Goal: Task Accomplishment & Management: Manage account settings

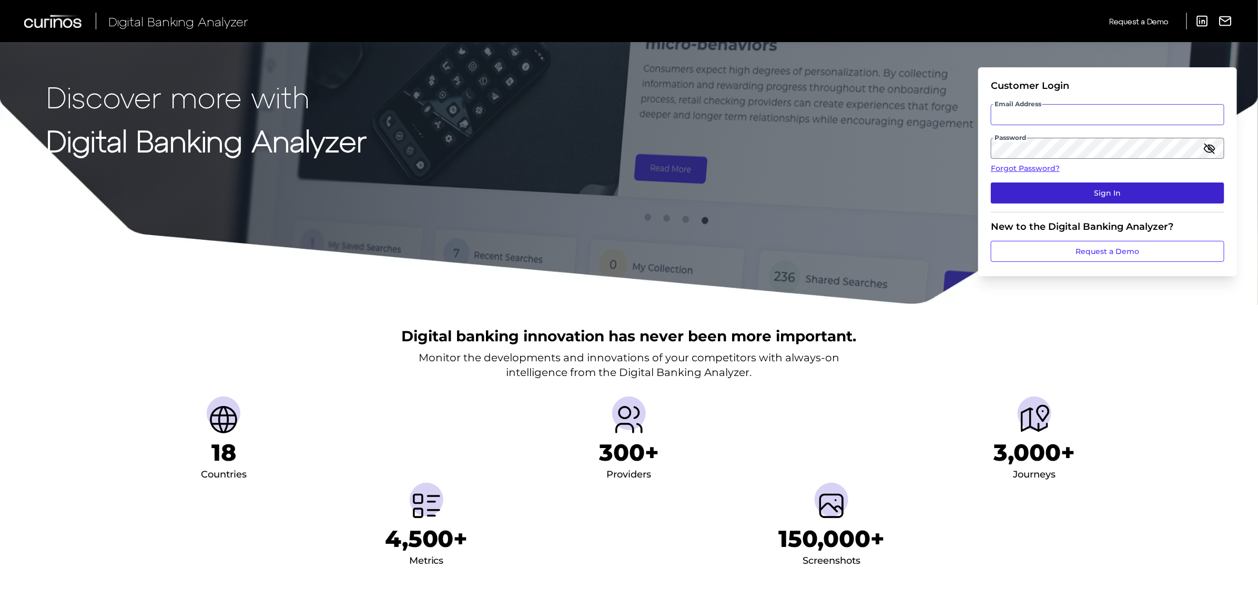
type input "Suraya.Randawa.demo@curinos.com"
click at [1115, 184] on button "Sign In" at bounding box center [1107, 192] width 233 height 21
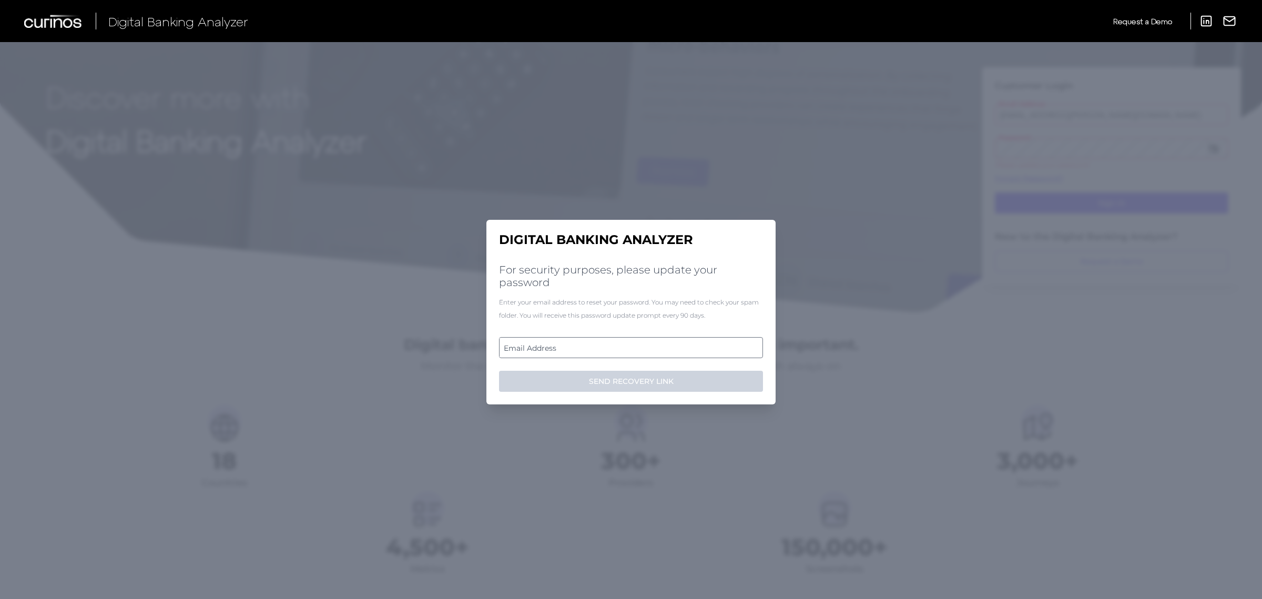
click at [618, 348] on label "Email Address" at bounding box center [631, 347] width 262 height 19
click at [618, 348] on input "email" at bounding box center [631, 347] width 264 height 21
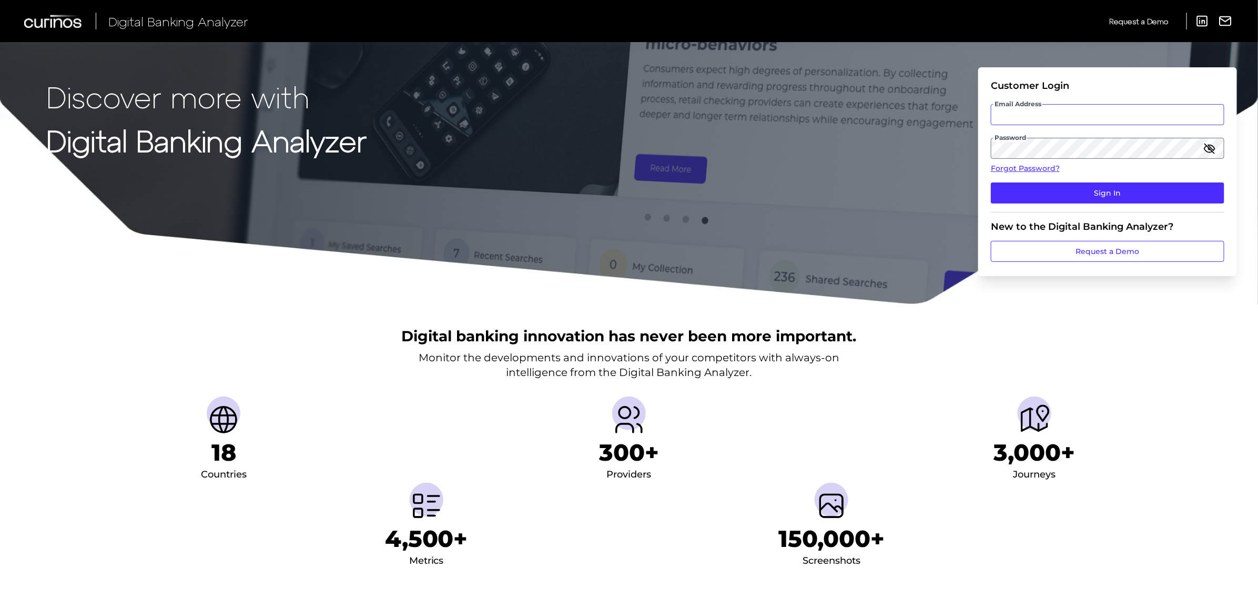
type input "Suraya.Randawa.demo@curinos.com"
click at [1213, 146] on icon "button" at bounding box center [1209, 148] width 11 height 7
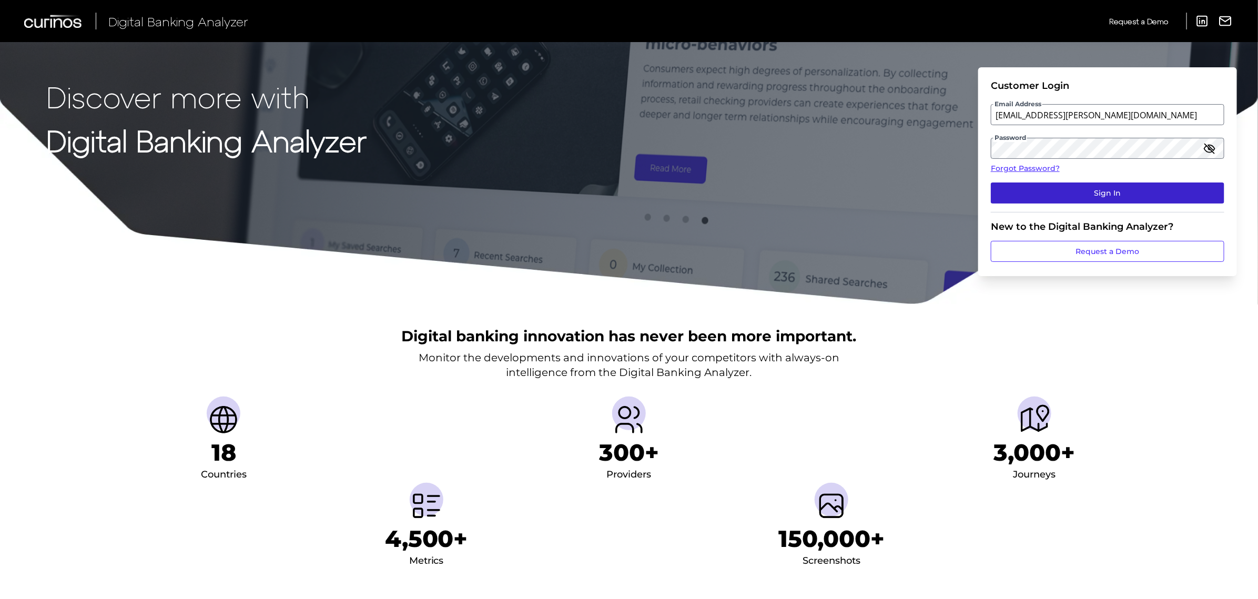
click at [1152, 195] on button "Sign In" at bounding box center [1107, 192] width 233 height 21
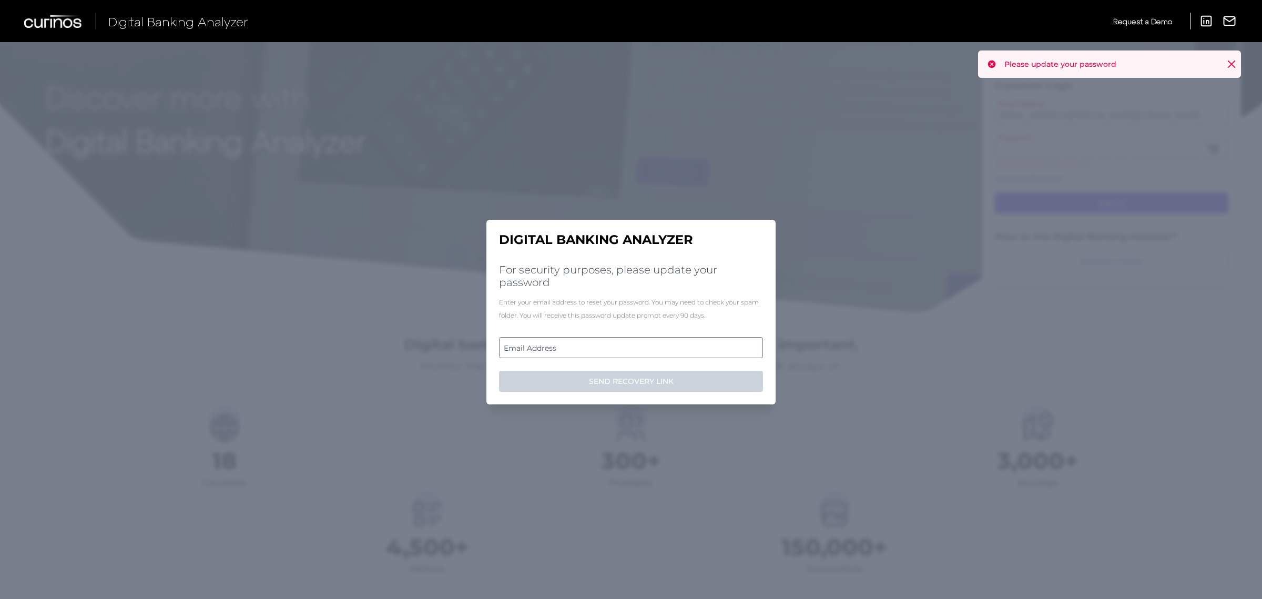
click at [663, 345] on label "Email Address" at bounding box center [631, 347] width 262 height 19
click at [663, 345] on input "email" at bounding box center [631, 347] width 264 height 21
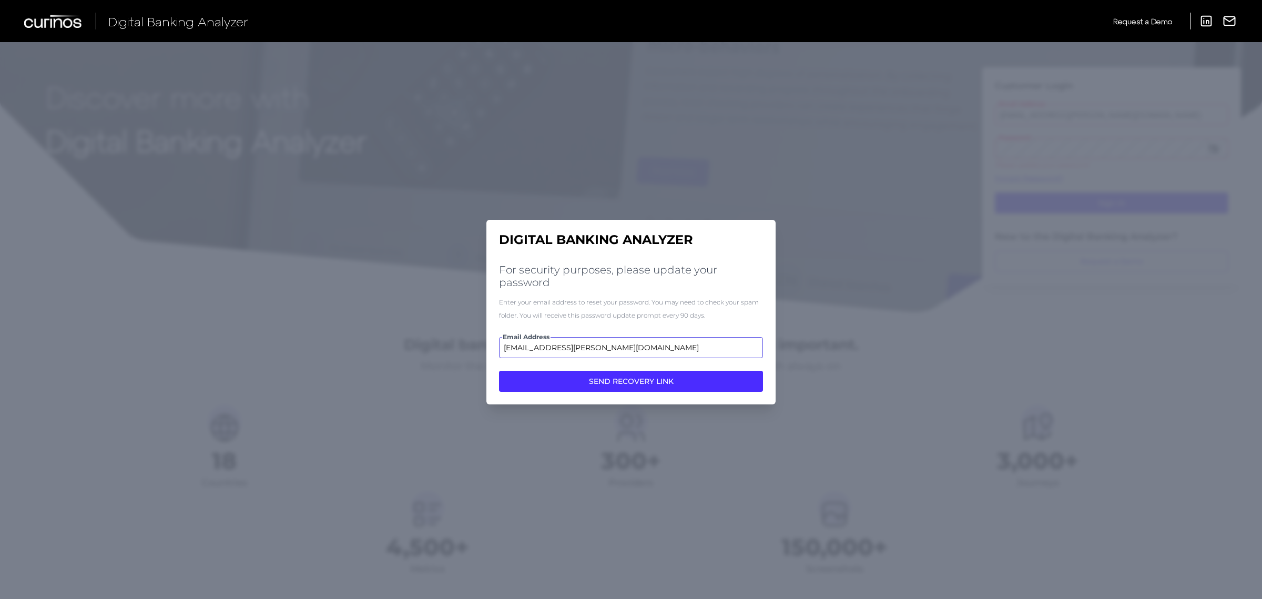
type input "suraya.randawa@demo.curinos.com"
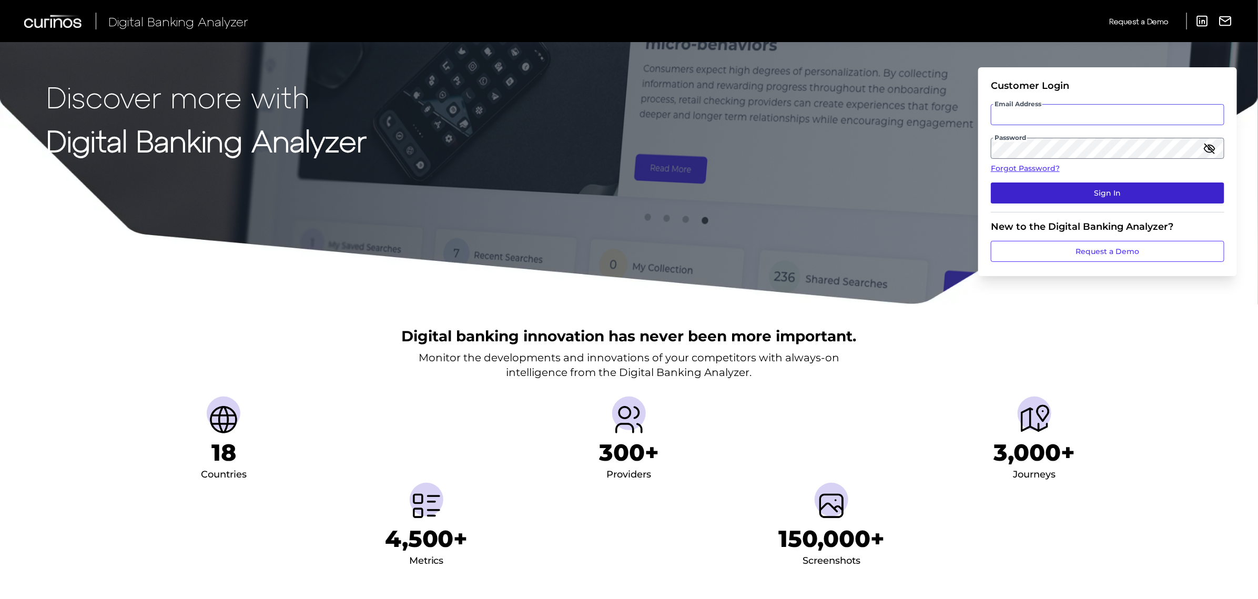
type input "Suraya.Randawa.demo@curinos.com"
click at [1102, 192] on button "Sign In" at bounding box center [1107, 192] width 233 height 21
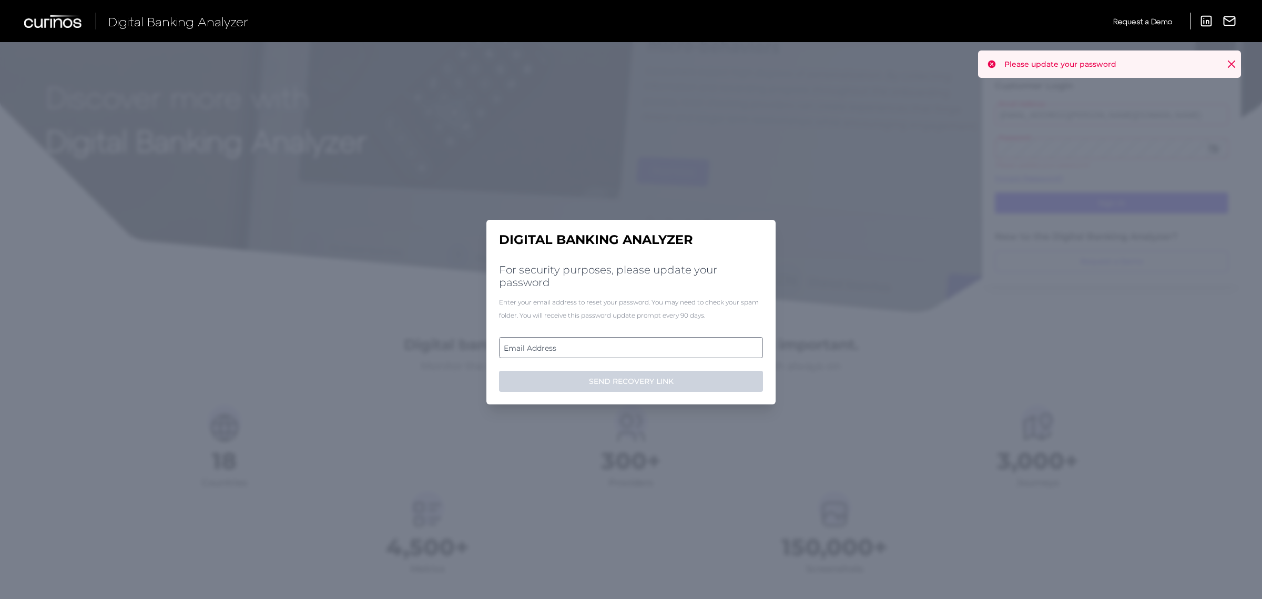
click at [587, 342] on label "Email Address" at bounding box center [631, 347] width 262 height 19
click at [587, 342] on input "email" at bounding box center [631, 347] width 264 height 21
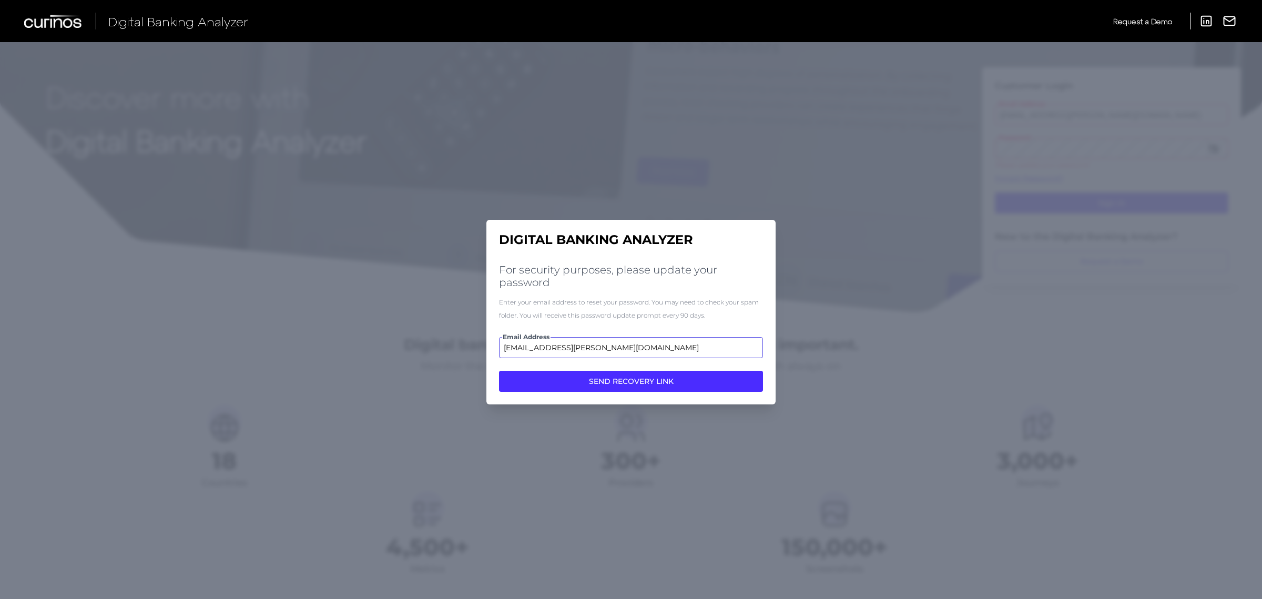
type input "[EMAIL_ADDRESS][PERSON_NAME][DOMAIN_NAME]"
click at [499, 371] on button "SEND RECOVERY LINK" at bounding box center [631, 381] width 264 height 21
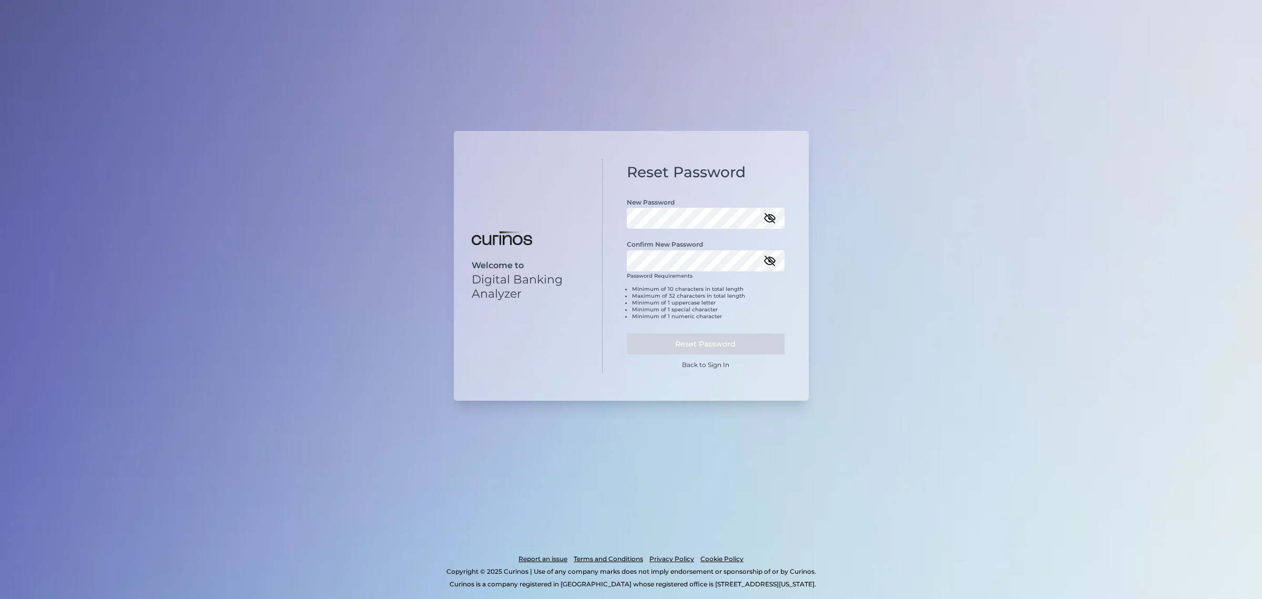
click at [772, 218] on icon "button" at bounding box center [770, 218] width 13 height 13
click at [564, 223] on div "Welcome to Digital Banking Analyzer Reset Password New Password Confirm New Pas…" at bounding box center [631, 266] width 355 height 266
click at [769, 260] on icon "button" at bounding box center [770, 258] width 13 height 13
click at [769, 260] on icon "button" at bounding box center [770, 259] width 2 height 2
click at [742, 339] on button "Reset Password" at bounding box center [706, 341] width 158 height 21
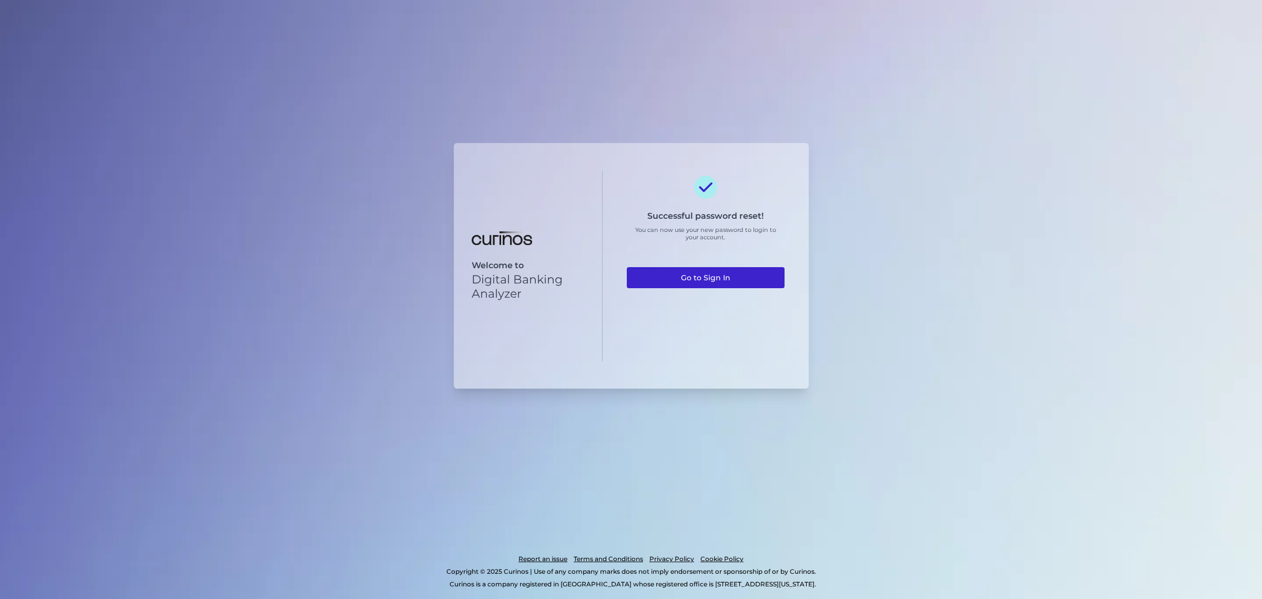
click at [749, 283] on link "Go to Sign In" at bounding box center [706, 277] width 158 height 21
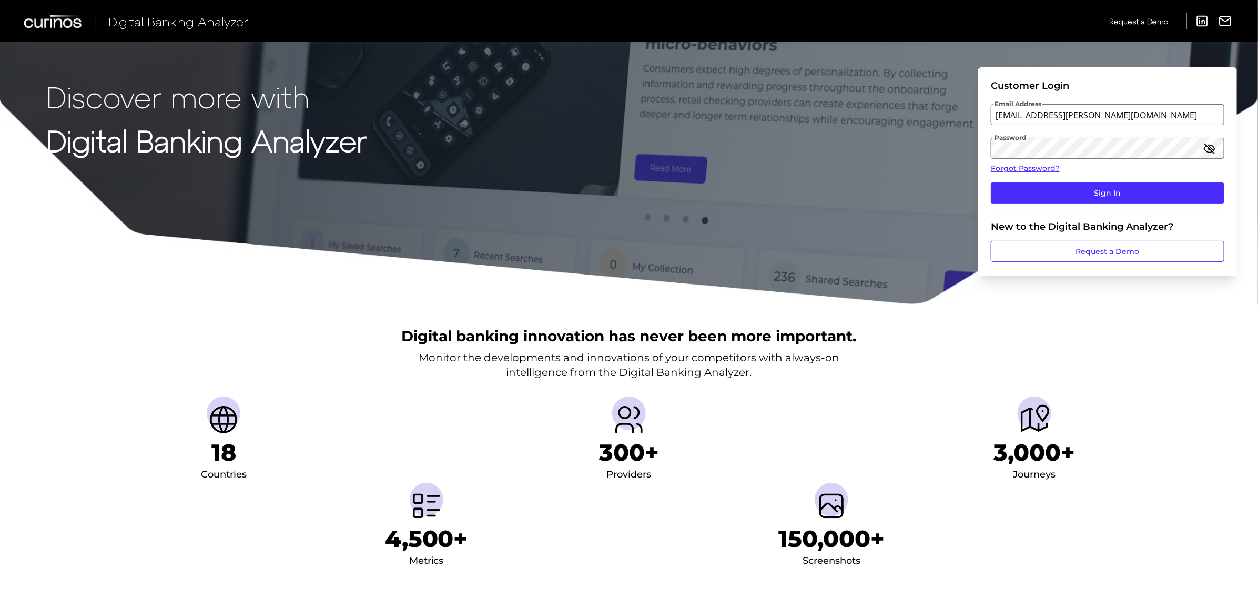
click at [1212, 146] on icon "button" at bounding box center [1209, 148] width 13 height 13
click at [1172, 185] on button "Sign In" at bounding box center [1107, 192] width 233 height 21
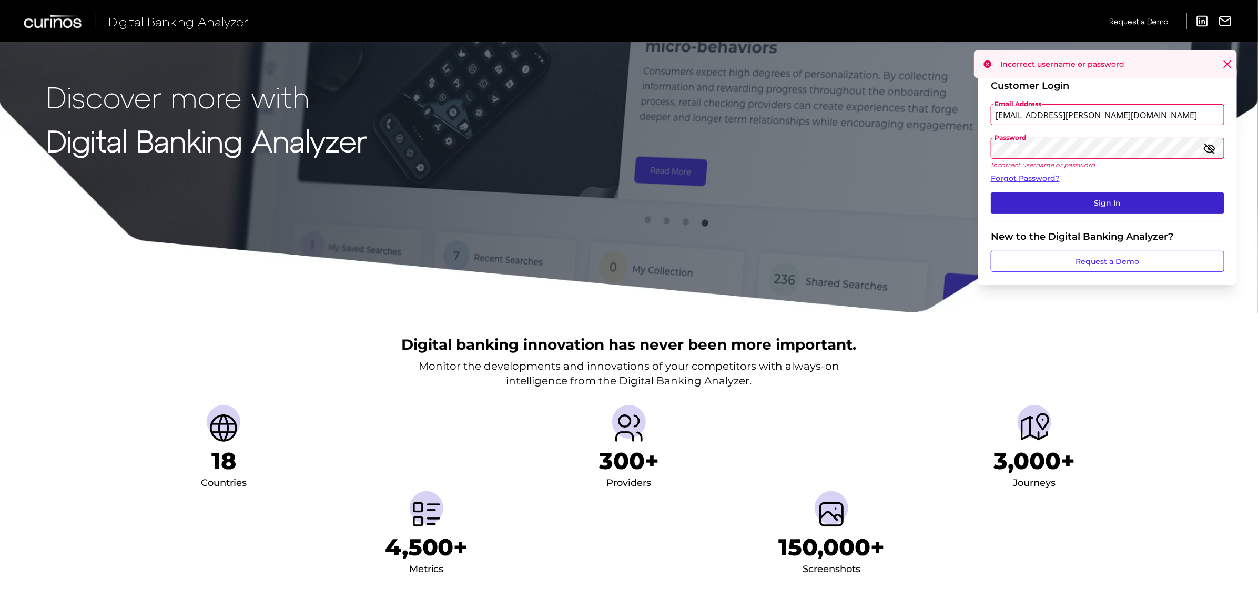
click at [1166, 199] on button "Sign In" at bounding box center [1107, 202] width 233 height 21
drag, startPoint x: 1086, startPoint y: 116, endPoint x: 1097, endPoint y: 123, distance: 12.5
click at [1086, 116] on input "[EMAIL_ADDRESS][PERSON_NAME][DOMAIN_NAME]" at bounding box center [1107, 114] width 233 height 21
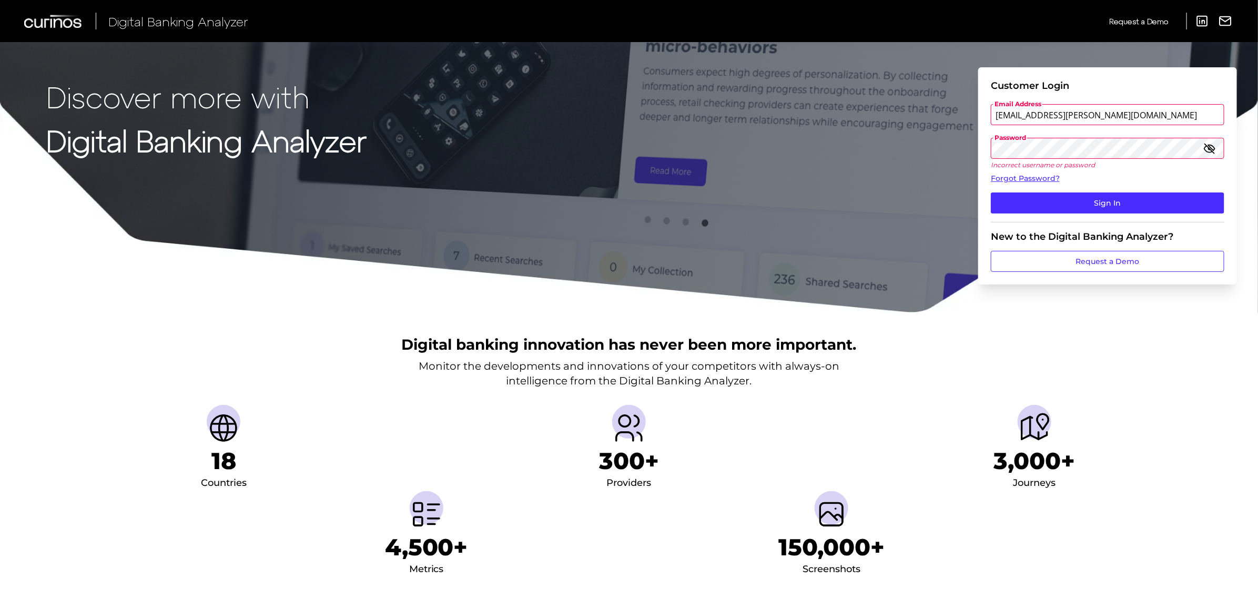
type input "[EMAIL_ADDRESS][PERSON_NAME][DOMAIN_NAME]"
click at [991, 192] on button "Sign In" at bounding box center [1107, 202] width 233 height 21
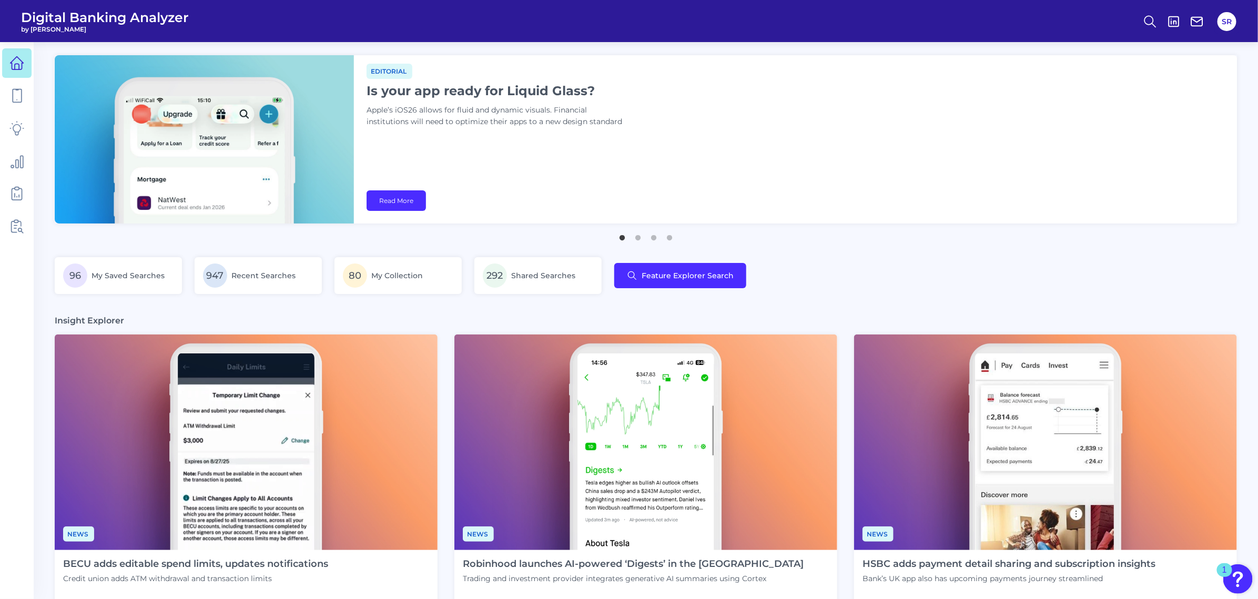
click at [892, 170] on div "Editorial Is your app ready for Liquid Glass? Apple’s iOS26 allows for fluid an…" at bounding box center [795, 139] width 883 height 168
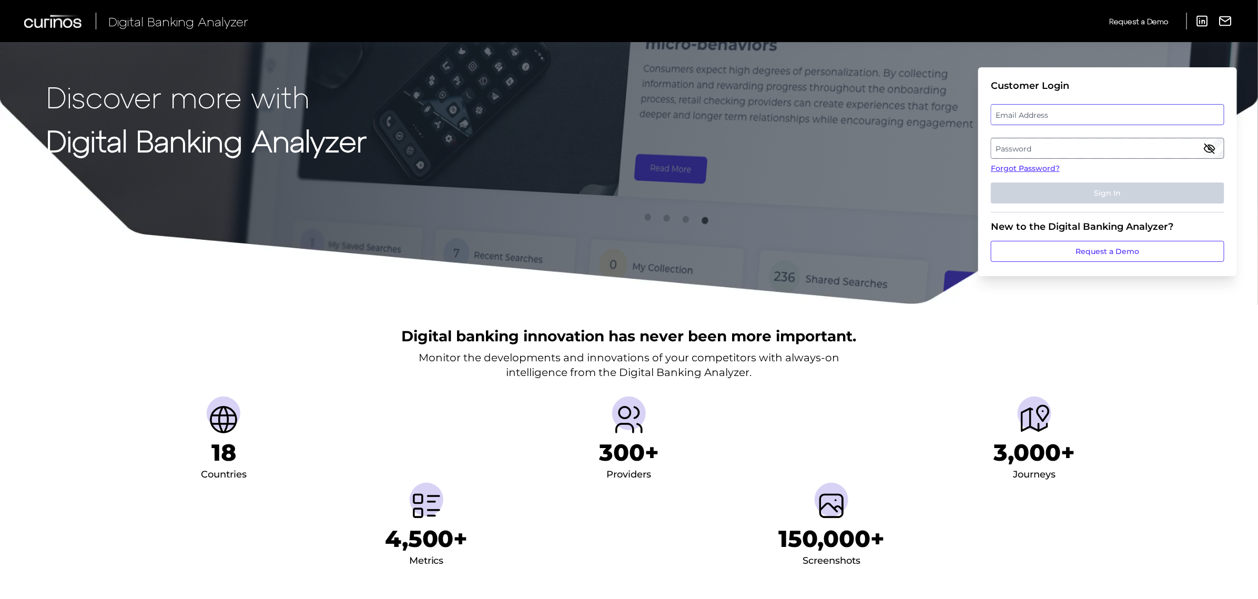
type input "Suraya.Randawa@curinos.com"
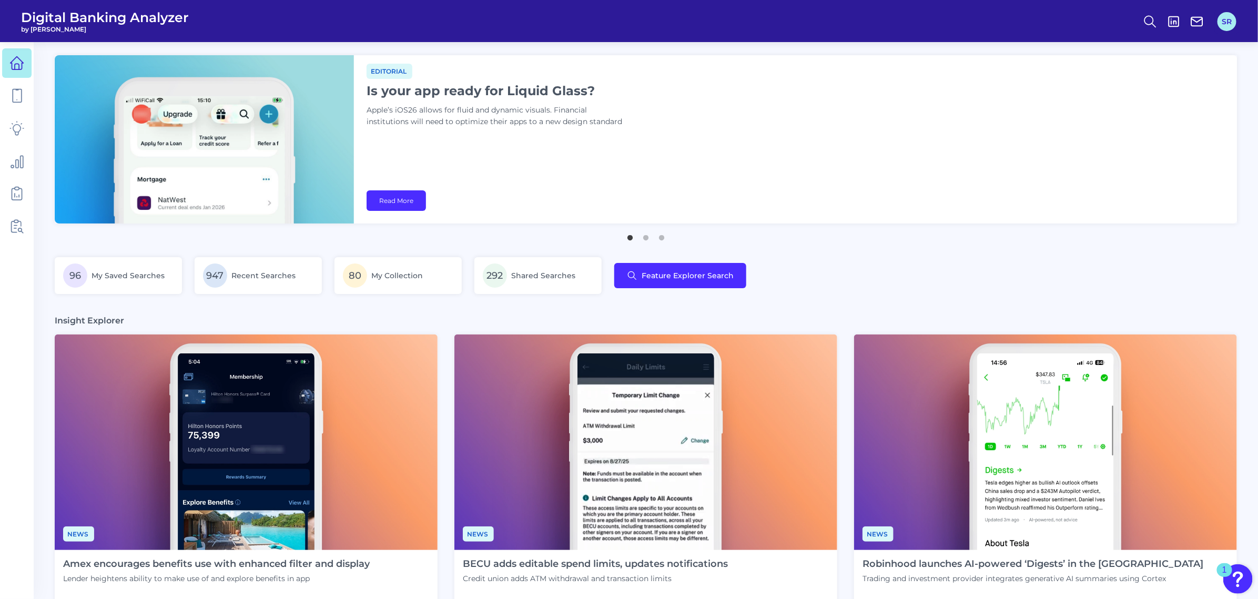
click at [1226, 28] on button "SR" at bounding box center [1226, 21] width 19 height 19
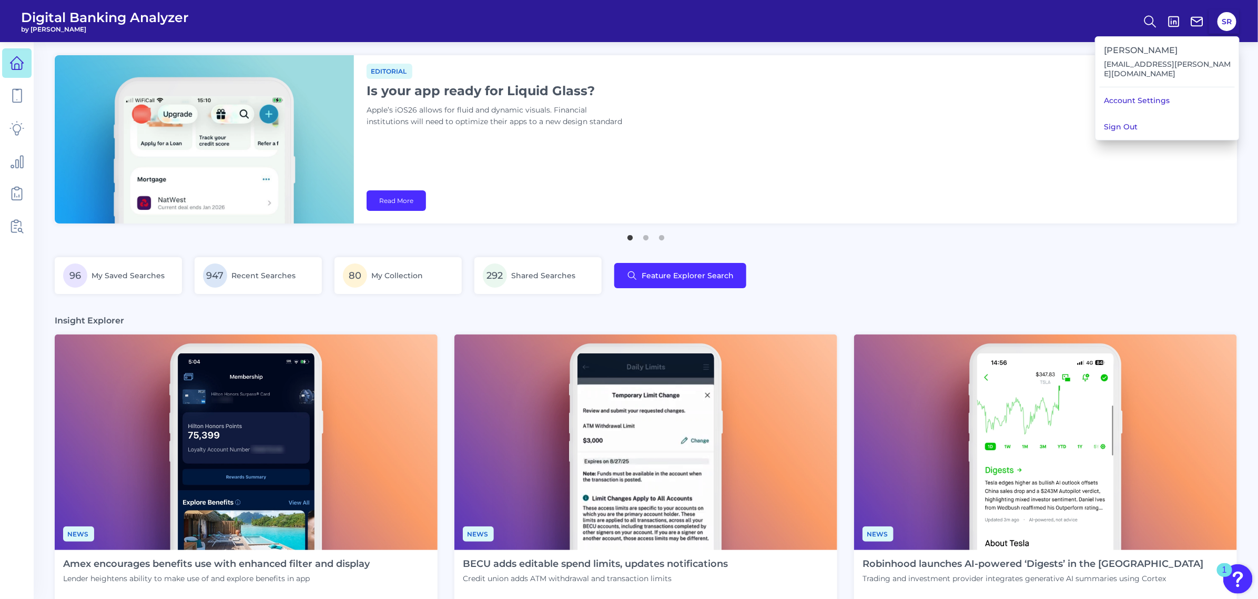
click at [1135, 121] on button "Sign Out" at bounding box center [1167, 127] width 144 height 26
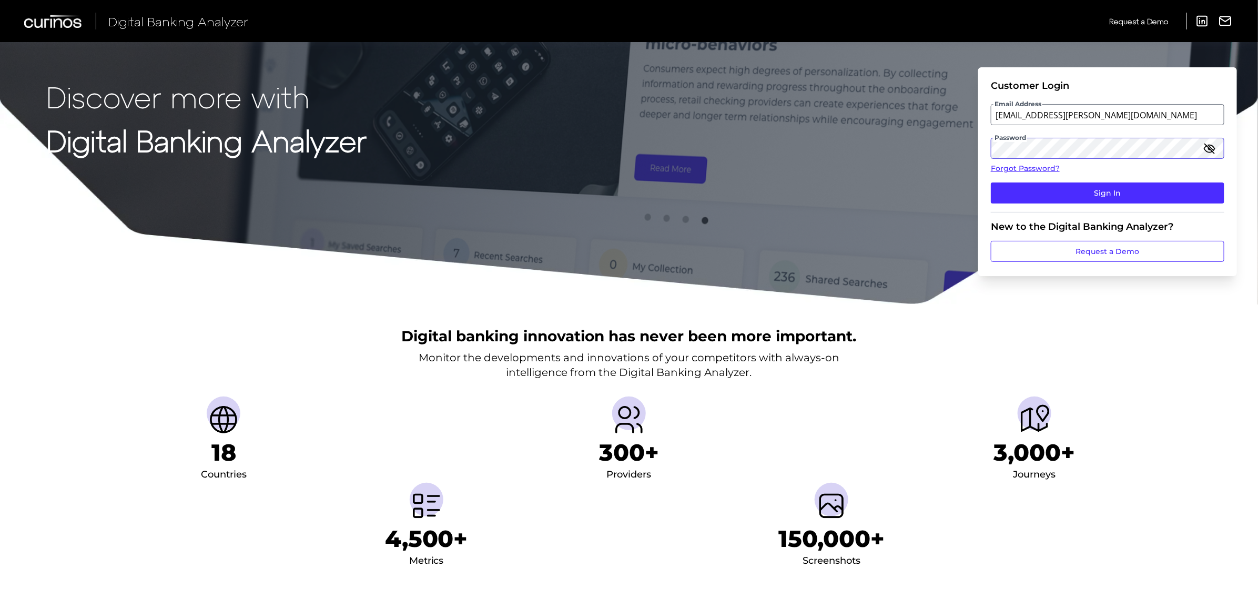
click at [1128, 116] on input "[EMAIL_ADDRESS][PERSON_NAME][DOMAIN_NAME]" at bounding box center [1107, 114] width 233 height 21
drag, startPoint x: 1137, startPoint y: 116, endPoint x: 1144, endPoint y: 116, distance: 6.9
click at [1138, 116] on input "[EMAIL_ADDRESS][PERSON_NAME][DOMAIN_NAME]" at bounding box center [1107, 114] width 233 height 21
click at [1211, 148] on icon "button" at bounding box center [1209, 148] width 11 height 7
click at [1211, 148] on icon "button" at bounding box center [1209, 148] width 13 height 13
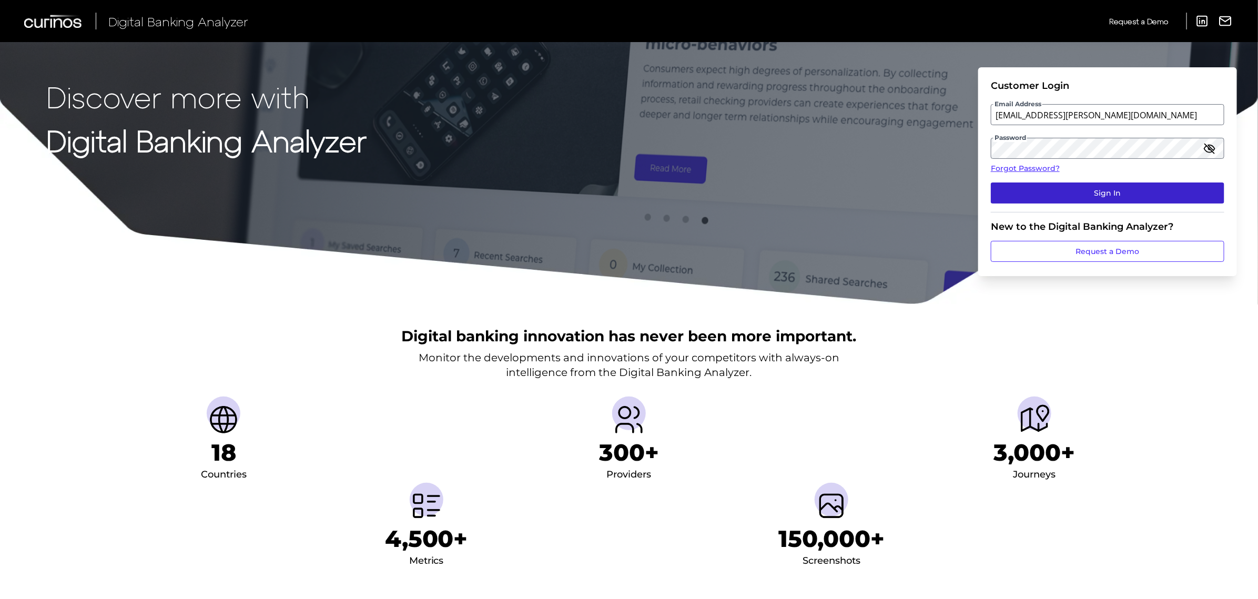
click at [1139, 185] on button "Sign In" at bounding box center [1107, 192] width 233 height 21
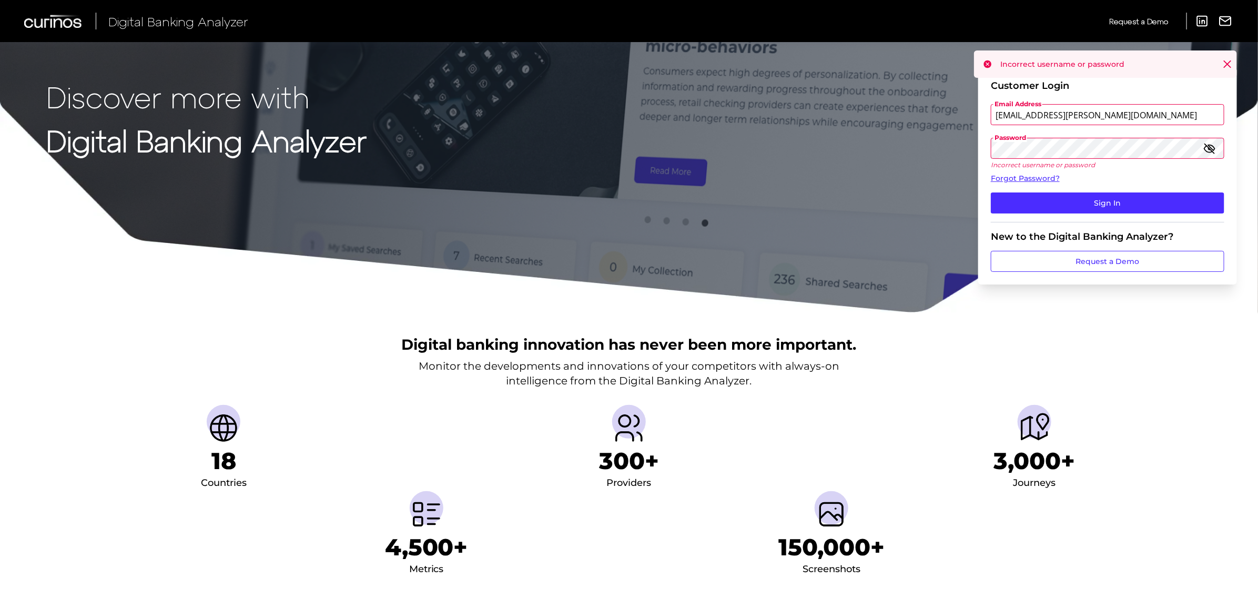
click at [1194, 119] on input "Suraya.Randawa.demo@curinos.com" at bounding box center [1107, 114] width 233 height 21
type input "Suraya.Randawa@curinos.com"
click at [1213, 145] on icon "button" at bounding box center [1209, 148] width 11 height 7
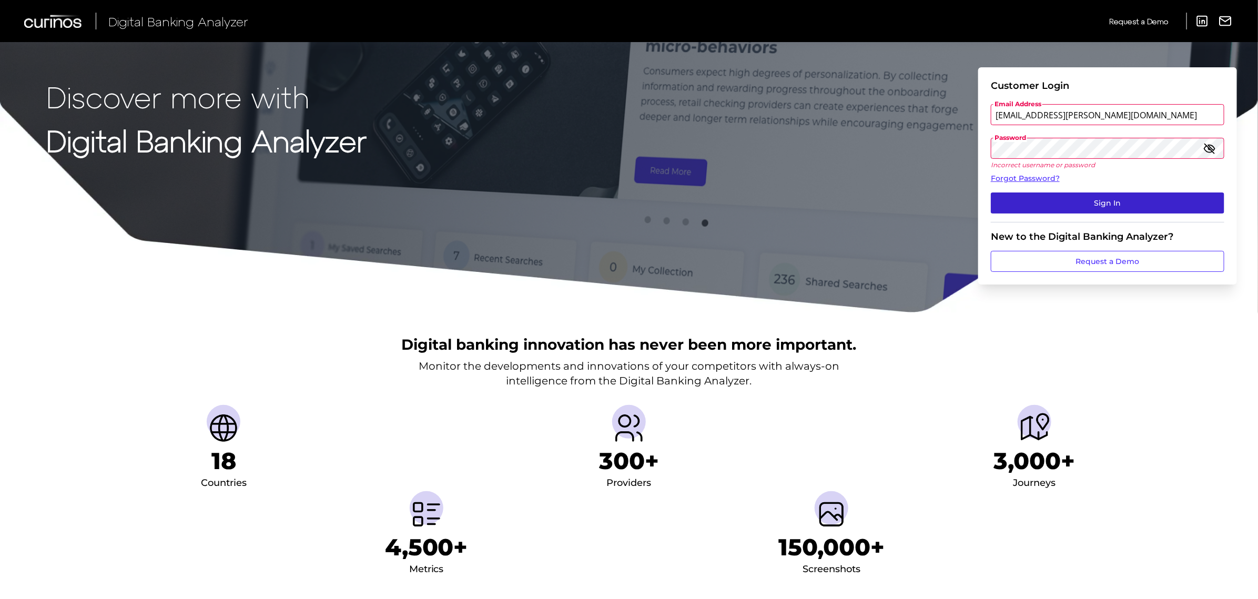
click at [1153, 205] on button "Sign In" at bounding box center [1107, 202] width 233 height 21
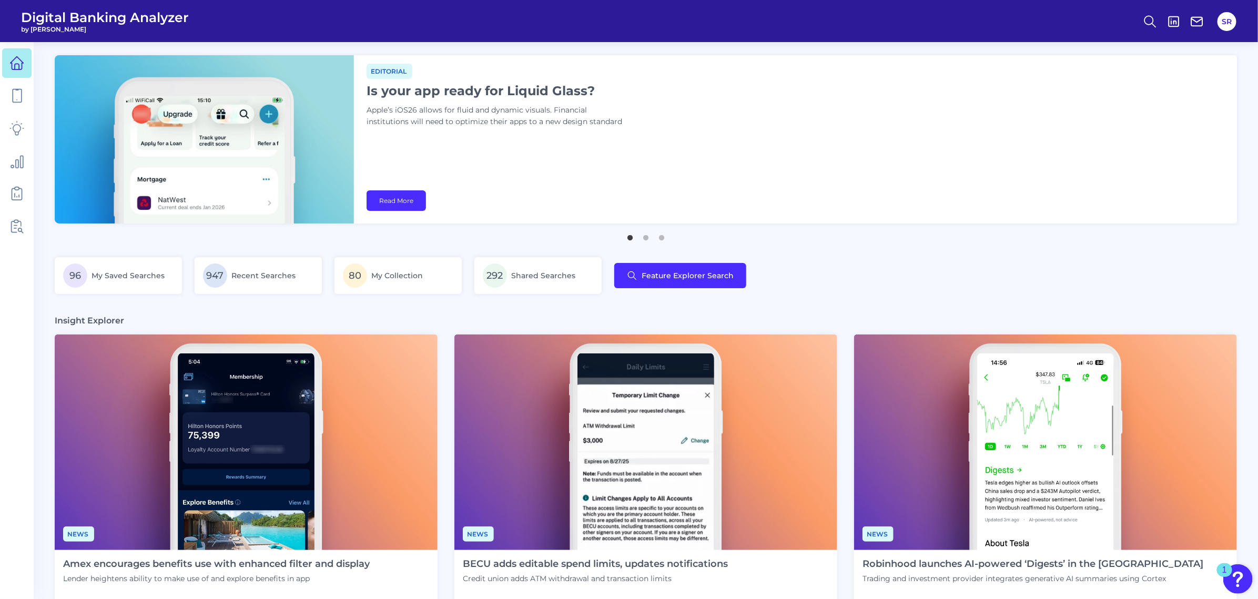
click at [888, 250] on main "News Appdates August Each month, we provide a collection of notable in-app upda…" at bounding box center [629, 524] width 1258 height 1048
click at [1230, 16] on button "SR" at bounding box center [1226, 21] width 19 height 19
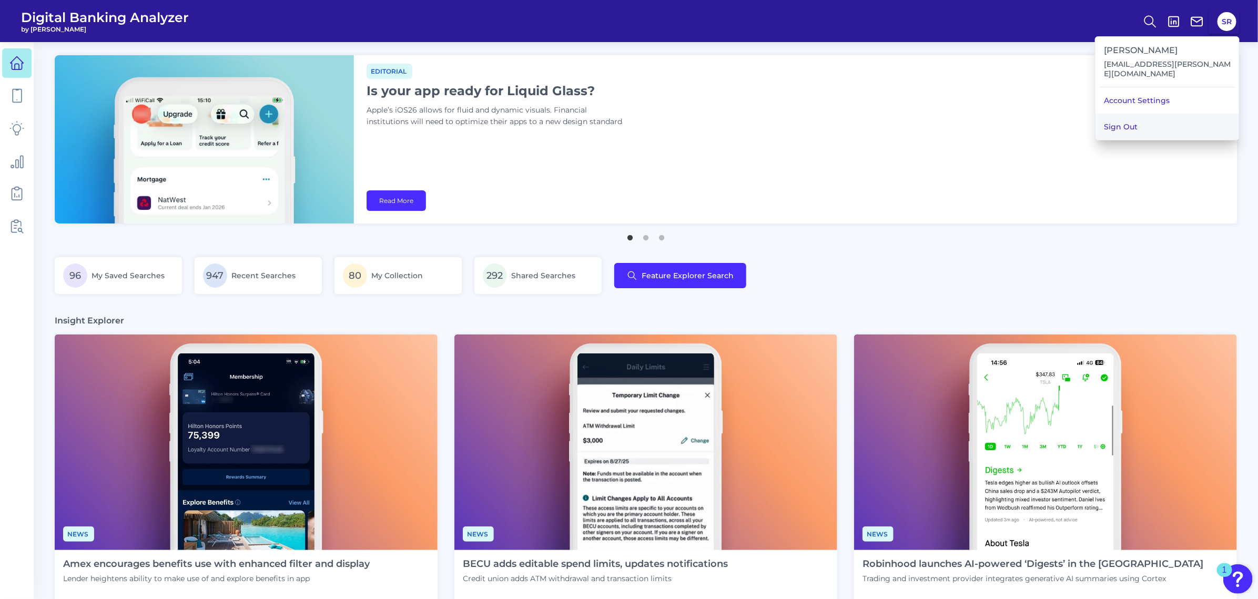
click at [1141, 122] on button "Sign Out" at bounding box center [1167, 127] width 144 height 26
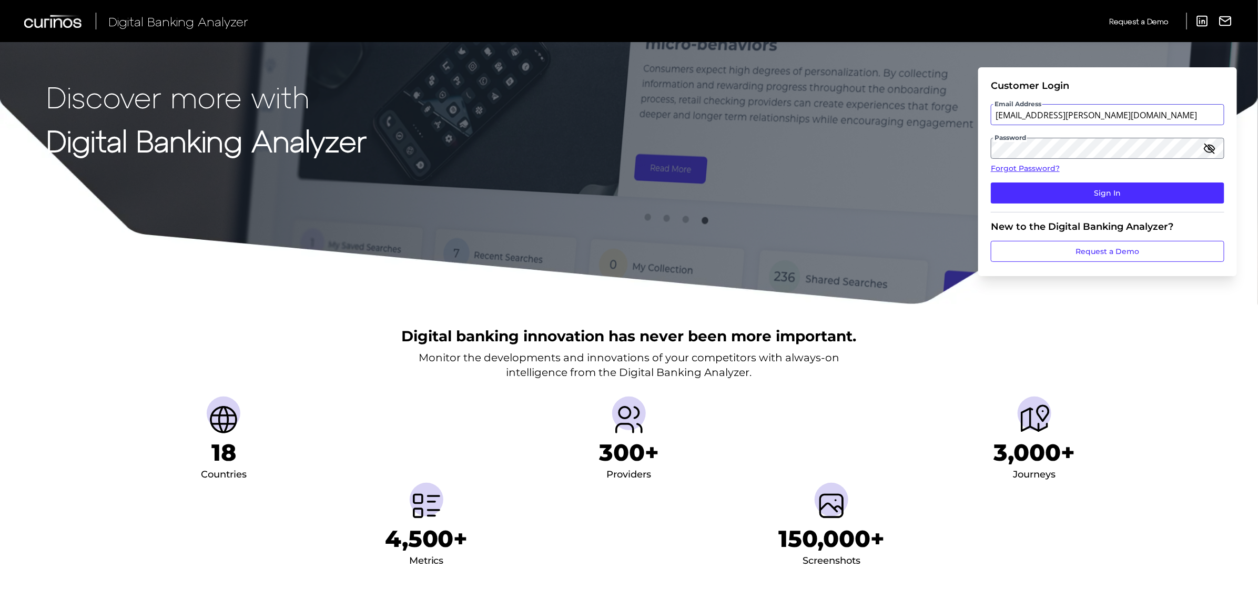
click at [1161, 120] on input "Suraya.Randawa@curinos.com" at bounding box center [1107, 114] width 233 height 21
type input "Suraya.Randawa.demo@curinos.com"
click at [1045, 167] on link "Forgot Password?" at bounding box center [1107, 168] width 233 height 11
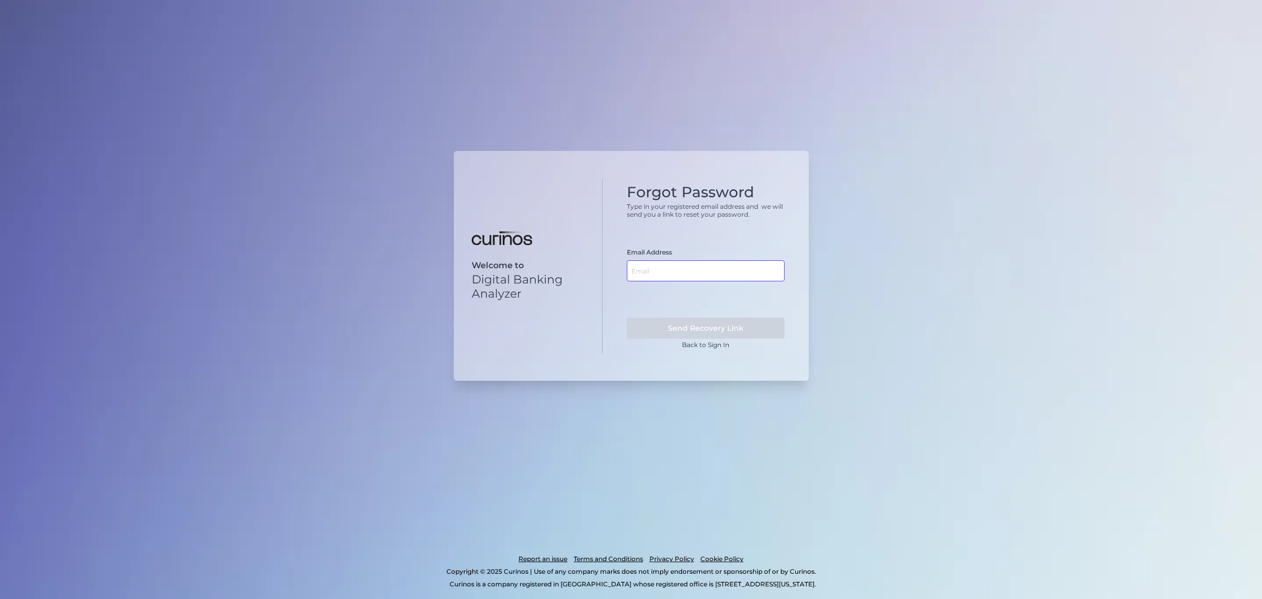
click at [727, 272] on input "text" at bounding box center [706, 270] width 158 height 21
type input "Suraya.Randawa.demo@curinos.com"
click at [627, 318] on button "Send Recovery Link" at bounding box center [706, 328] width 158 height 21
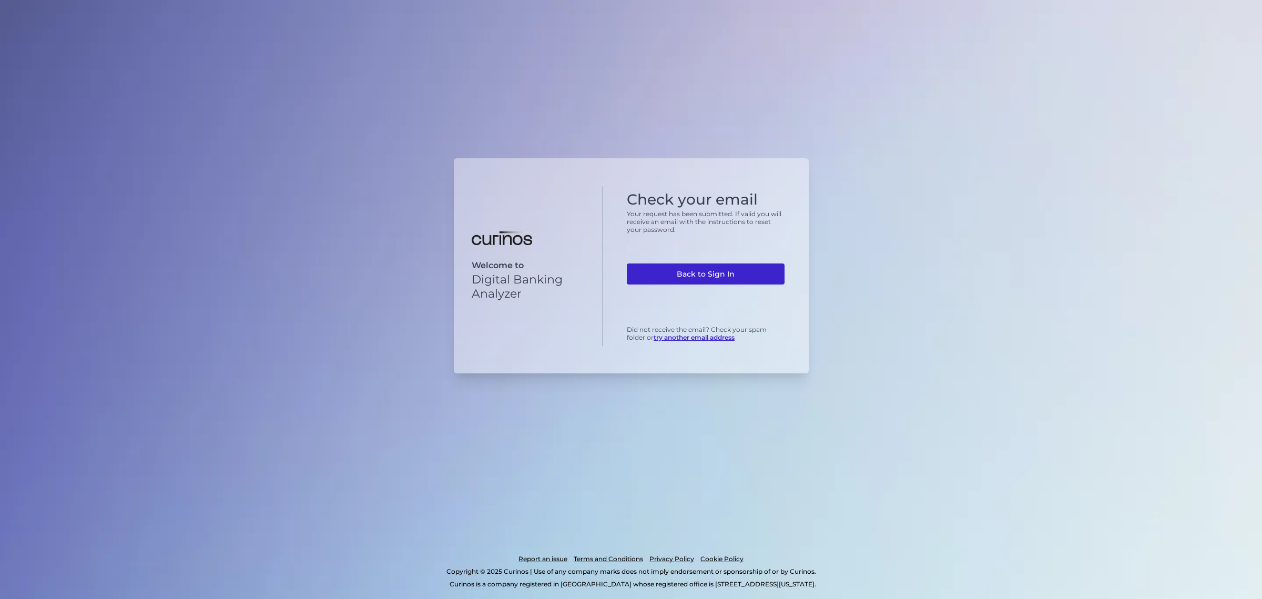
drag, startPoint x: 749, startPoint y: 278, endPoint x: 757, endPoint y: 279, distance: 8.0
click at [749, 278] on link "Back to Sign In" at bounding box center [706, 273] width 158 height 21
